Goal: Navigation & Orientation: Find specific page/section

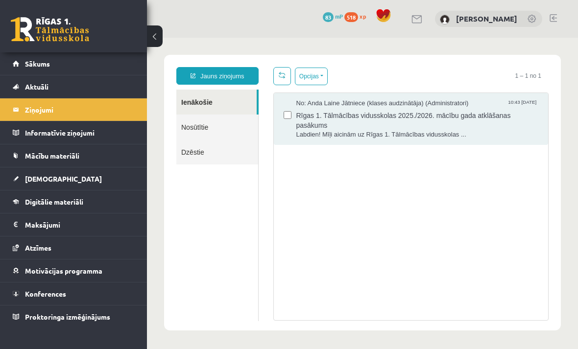
click at [115, 88] on link "Aktuāli" at bounding box center [74, 86] width 122 height 23
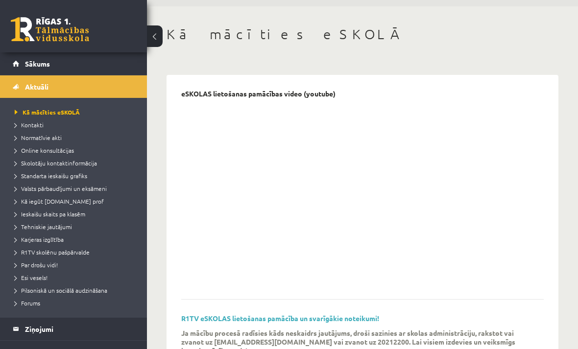
click at [112, 62] on link "Sākums" at bounding box center [74, 63] width 122 height 23
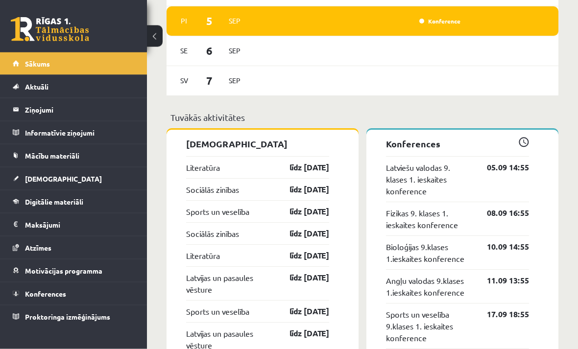
scroll to position [875, 0]
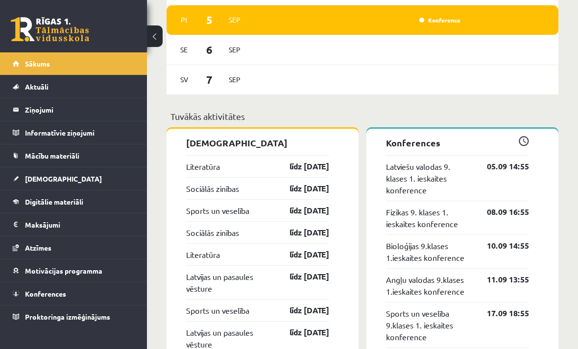
click at [114, 291] on link "Konferences" at bounding box center [74, 293] width 122 height 23
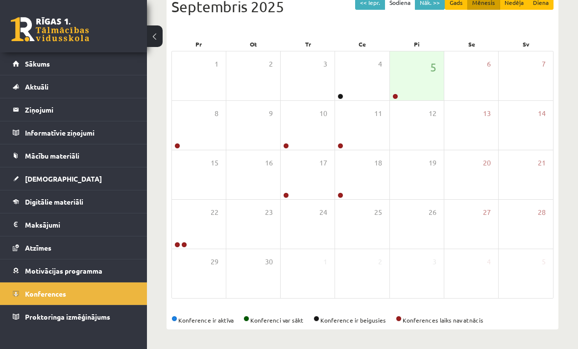
scroll to position [87, 0]
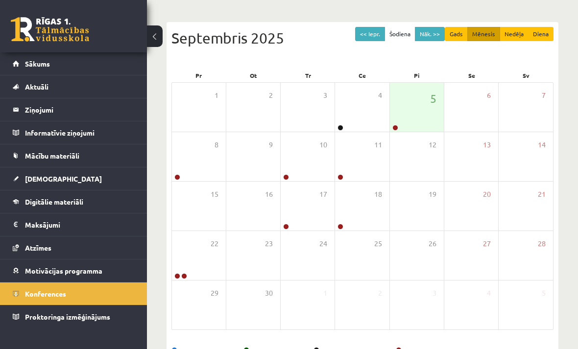
click at [103, 169] on link "[DEMOGRAPHIC_DATA]" at bounding box center [74, 178] width 122 height 23
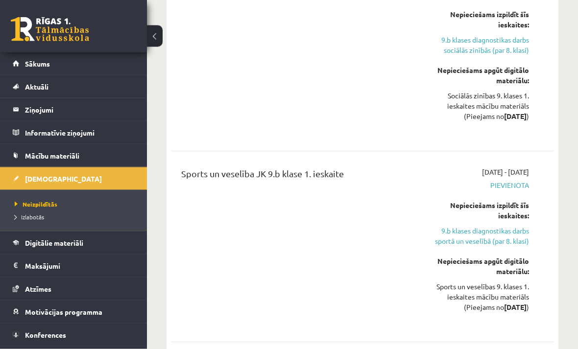
scroll to position [1140, 0]
